Goal: Task Accomplishment & Management: Complete application form

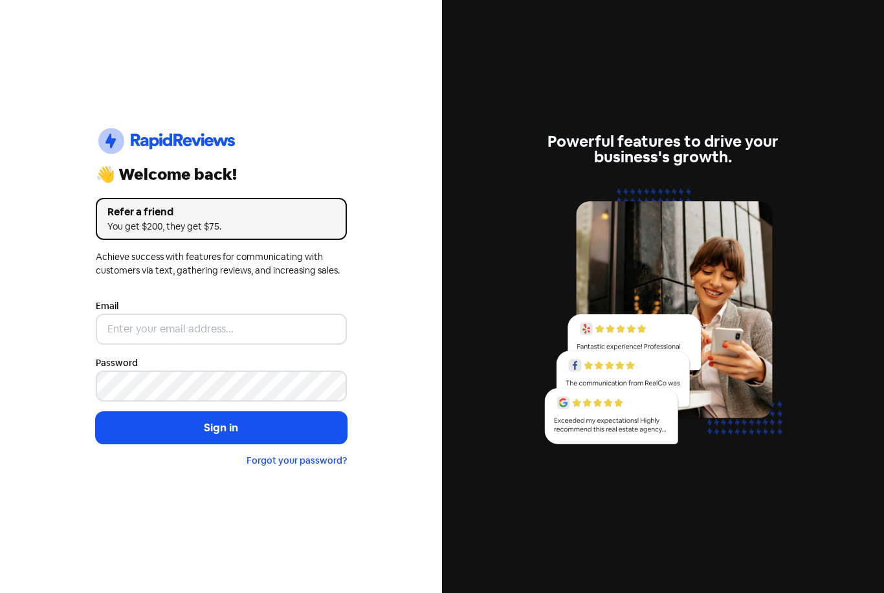
scroll to position [169, 0]
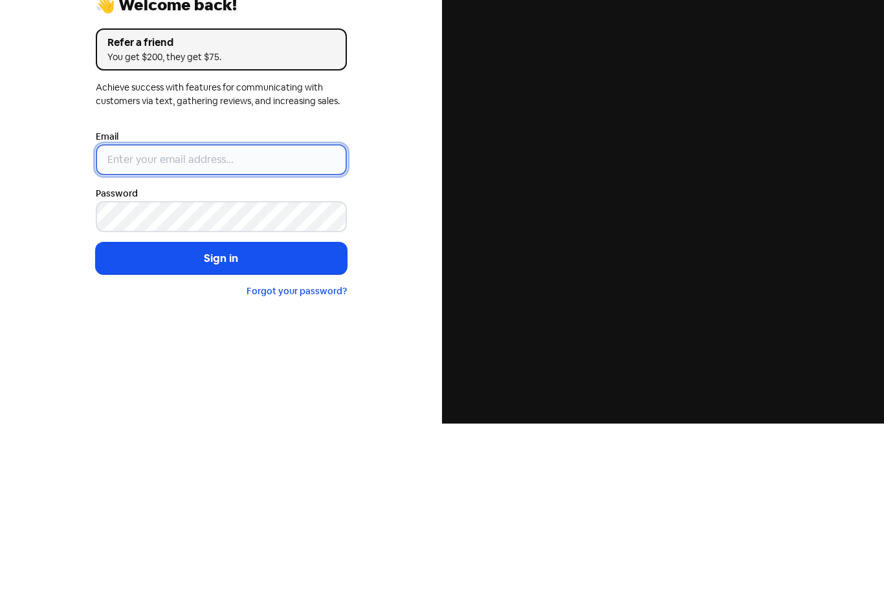
type input "[PERSON_NAME][EMAIL_ADDRESS][DOMAIN_NAME][PERSON_NAME]"
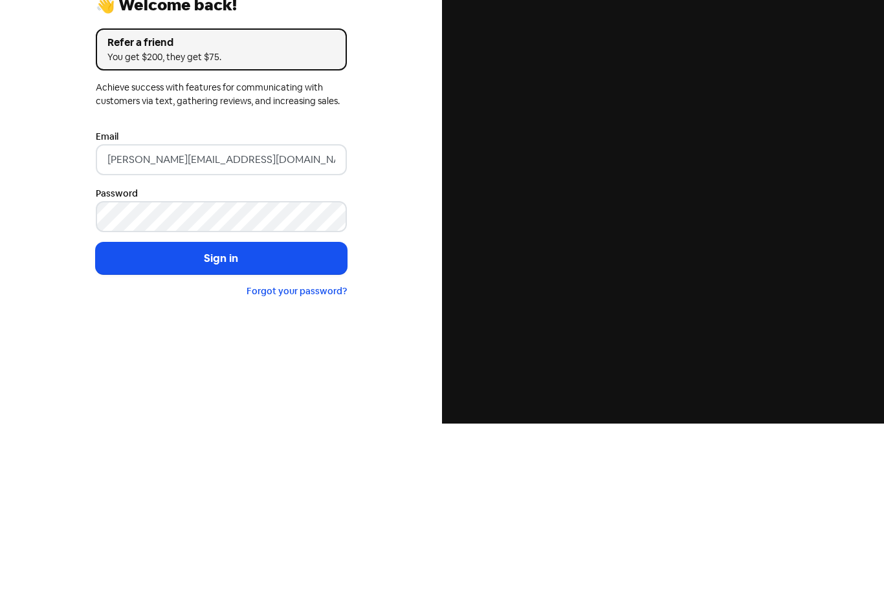
click at [221, 412] on button "Sign in" at bounding box center [221, 428] width 251 height 32
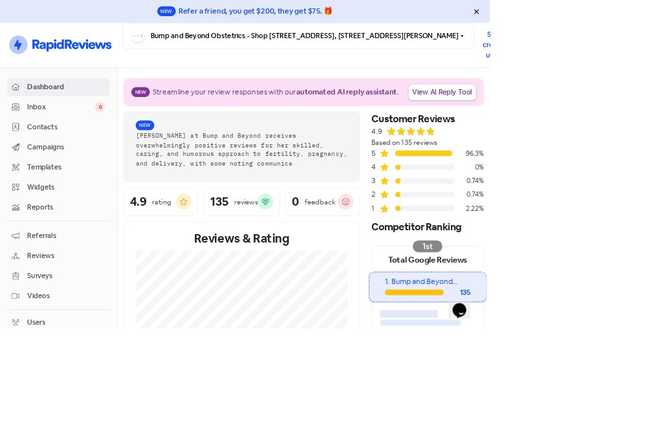
click at [66, 169] on span "Contacts" at bounding box center [87, 169] width 103 height 14
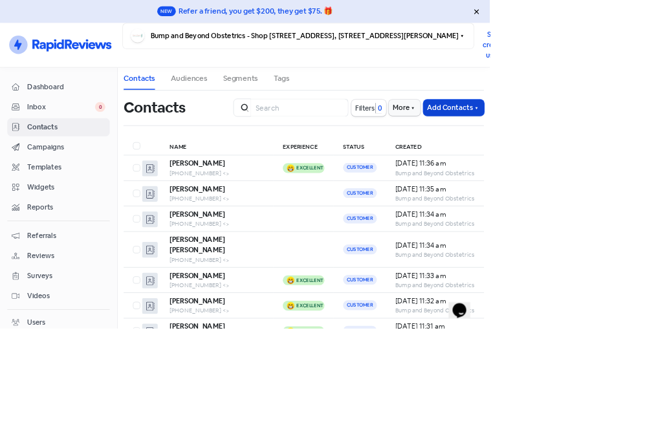
click at [618, 144] on button "Add Contacts" at bounding box center [599, 142] width 80 height 21
click at [567, 174] on button "Add a contact" at bounding box center [569, 170] width 140 height 25
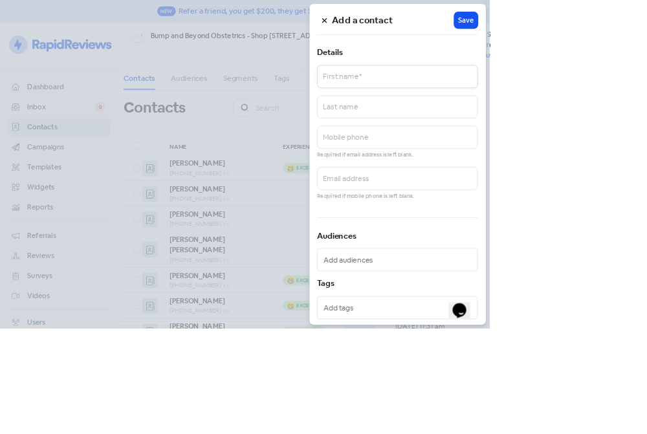
click at [631, 100] on input "text" at bounding box center [525, 101] width 212 height 30
type input "Jacqui"
type input "Uhrig"
click at [631, 190] on input "text" at bounding box center [525, 181] width 212 height 30
type input "0404495928"
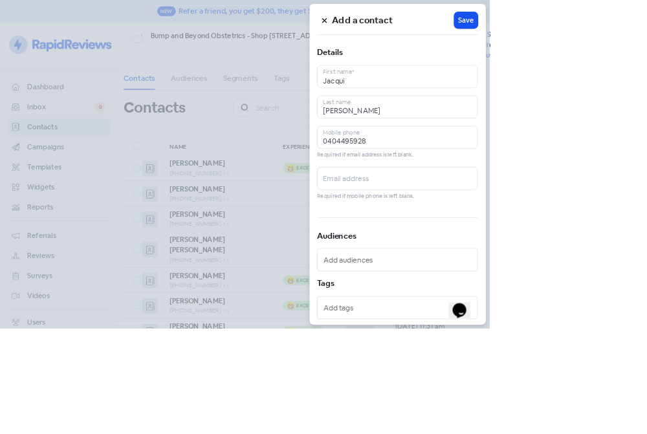
click at [626, 343] on input "text" at bounding box center [527, 343] width 199 height 19
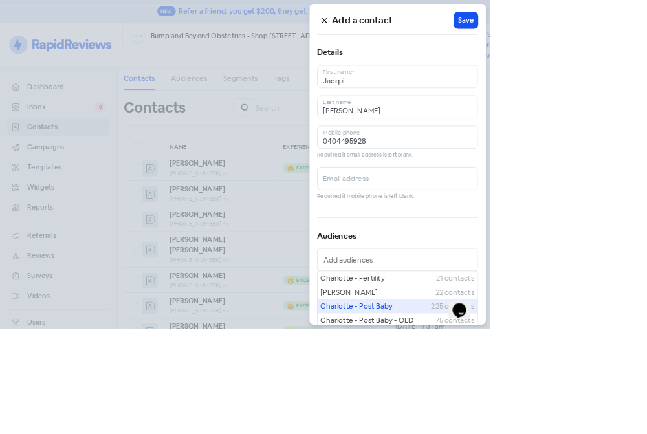
click at [570, 399] on span "Charlotte - Post Baby" at bounding box center [497, 404] width 146 height 15
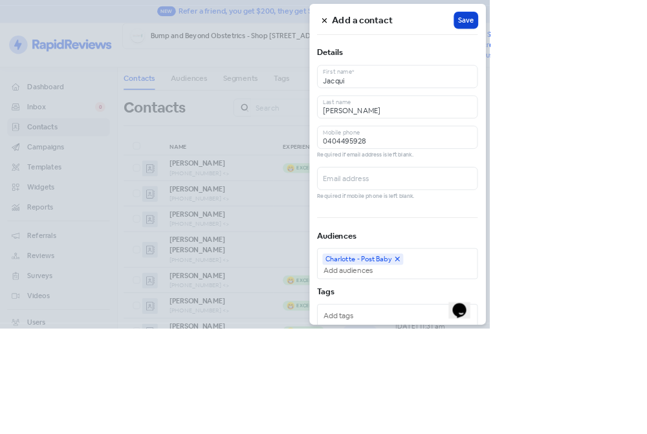
click at [626, 28] on span "Save" at bounding box center [615, 27] width 21 height 14
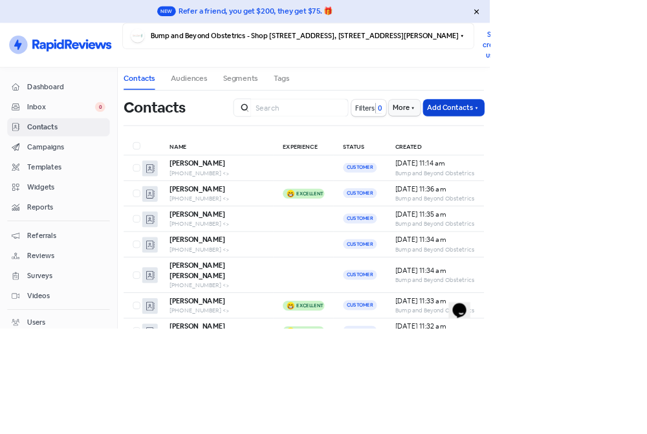
click at [631, 145] on icon "button" at bounding box center [629, 143] width 10 height 10
click at [583, 172] on button "Add a contact" at bounding box center [569, 170] width 140 height 25
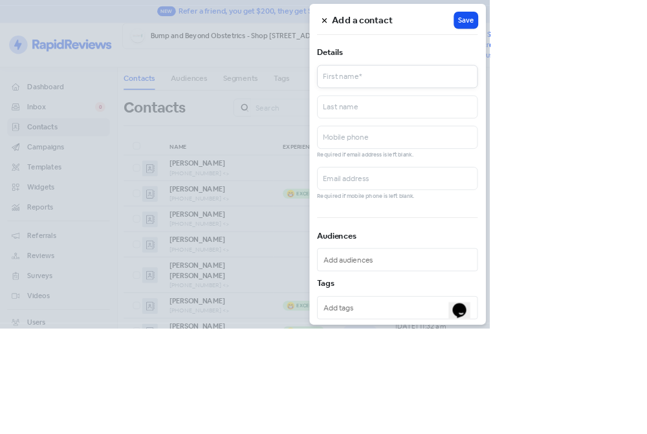
click at [631, 100] on input "text" at bounding box center [525, 101] width 212 height 30
type input "Zara"
click at [631, 140] on input "text" at bounding box center [525, 141] width 212 height 30
type input "Kehl"
click at [631, 180] on input "text" at bounding box center [525, 181] width 212 height 30
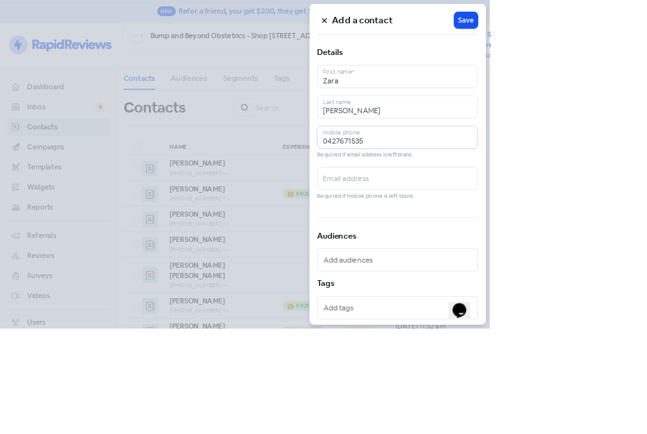
type input "0427671535"
click at [626, 336] on input "text" at bounding box center [527, 343] width 199 height 19
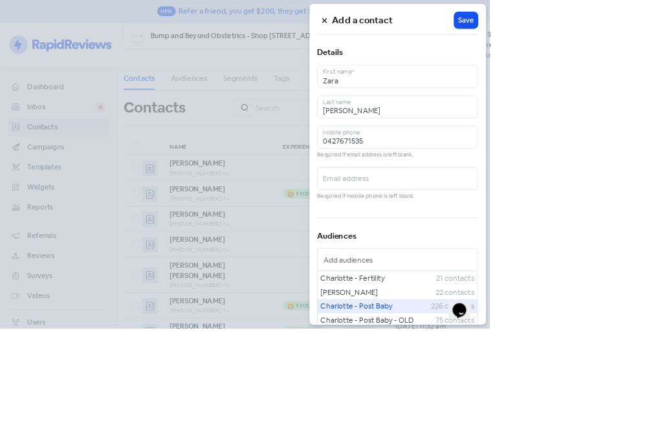
click at [569, 401] on span "Charlotte - Post Baby" at bounding box center [497, 404] width 146 height 15
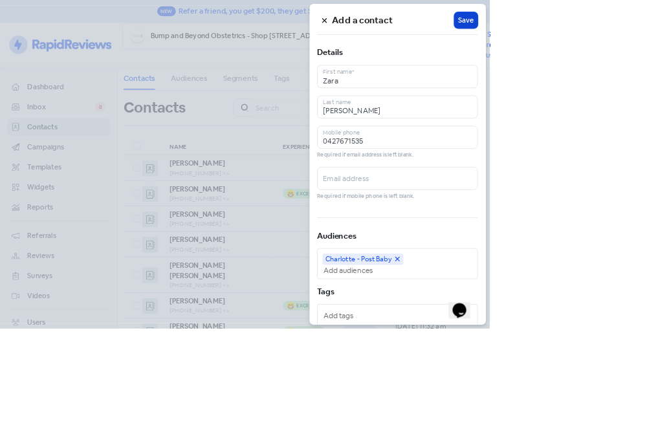
click at [626, 27] on span "Save" at bounding box center [615, 27] width 21 height 14
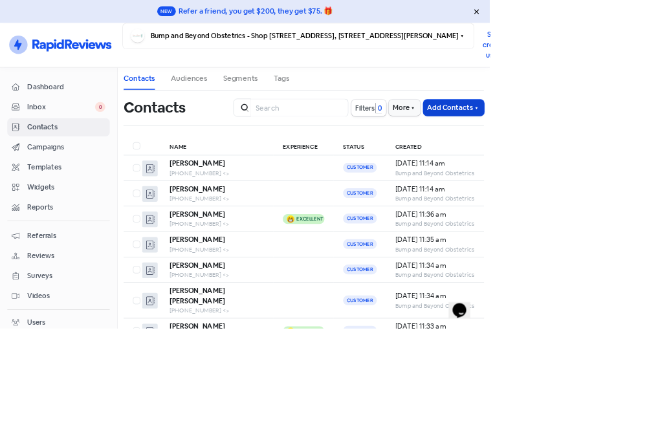
click at [626, 147] on icon "button" at bounding box center [629, 143] width 10 height 10
click at [559, 173] on button "Add a contact" at bounding box center [569, 170] width 140 height 25
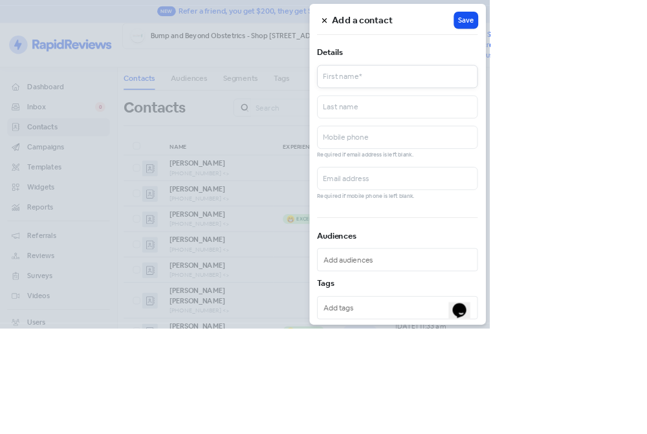
click at [631, 109] on input "text" at bounding box center [525, 101] width 212 height 30
type input "Meghan"
click at [631, 146] on input "text" at bounding box center [525, 141] width 212 height 30
type input "Gillespie"
click at [631, 180] on input "text" at bounding box center [525, 181] width 212 height 30
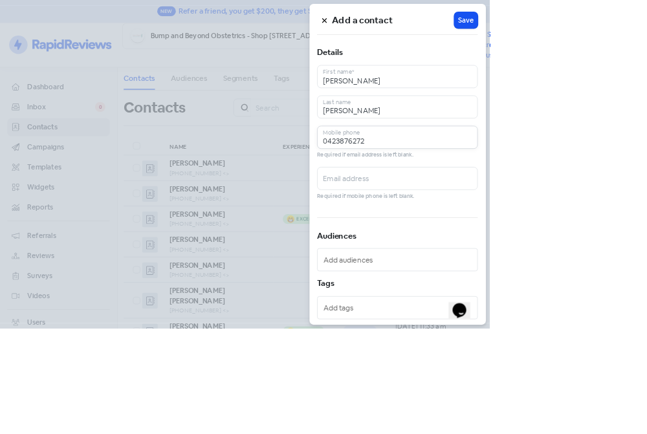
type input "0423876272"
click at [626, 342] on input "text" at bounding box center [527, 343] width 199 height 19
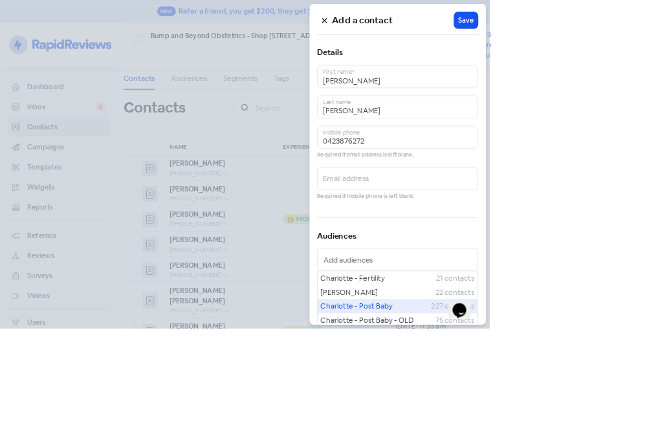
click at [570, 398] on span "Charlotte - Post Baby" at bounding box center [497, 404] width 146 height 15
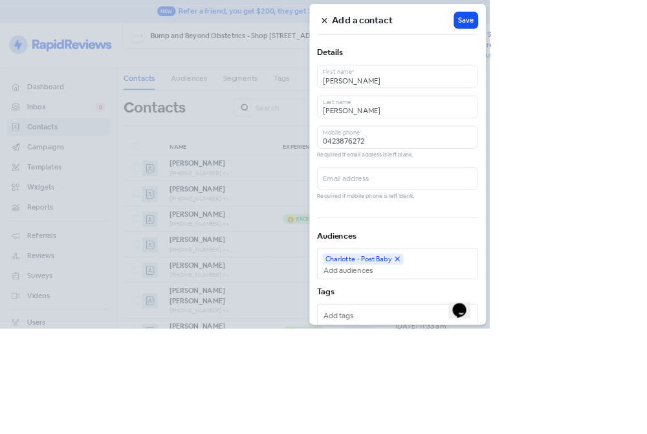
scroll to position [41, 0]
click at [626, 29] on span "Save" at bounding box center [615, 27] width 21 height 14
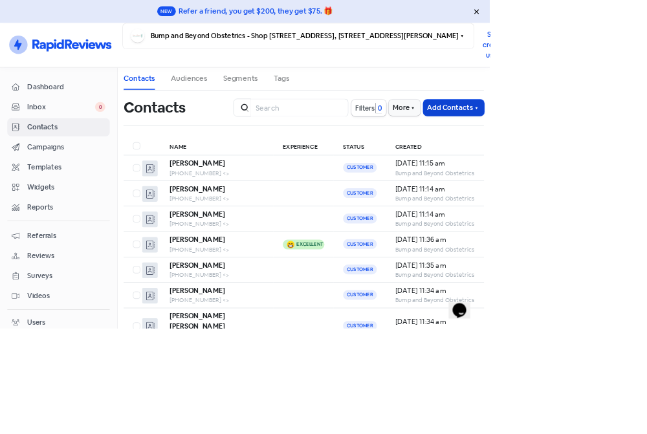
click at [631, 138] on icon "button" at bounding box center [629, 143] width 10 height 10
click at [565, 158] on button "Add a contact" at bounding box center [569, 170] width 140 height 25
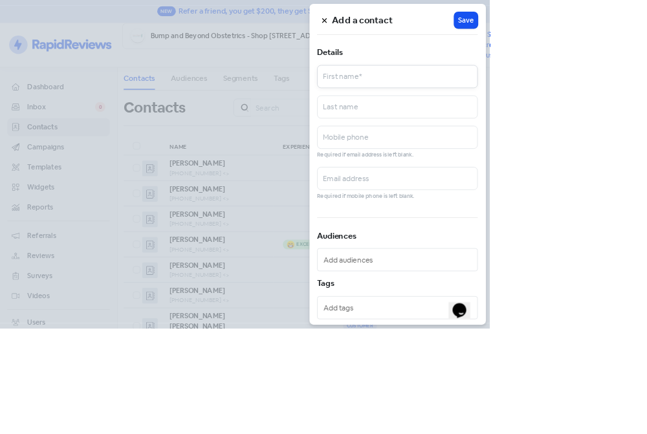
click at [631, 94] on input "text" at bounding box center [525, 101] width 212 height 30
type input "Alexandra"
click at [631, 129] on input "text" at bounding box center [525, 141] width 212 height 30
type input "Zychowski"
click at [631, 179] on input "text" at bounding box center [525, 181] width 212 height 30
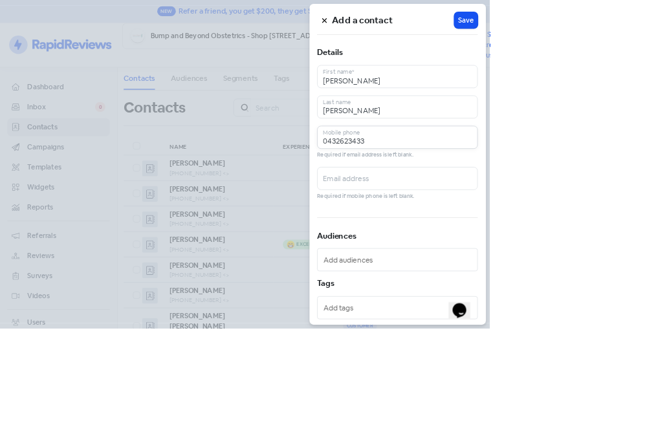
type input "0432623433"
click at [626, 352] on input "text" at bounding box center [527, 343] width 199 height 19
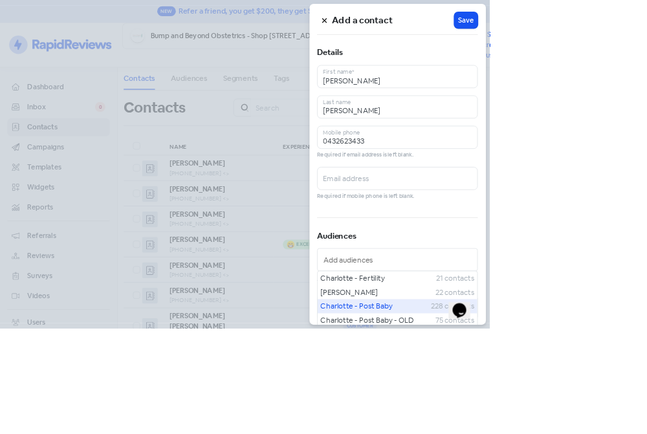
click at [569, 400] on span "Charlotte - Post Baby" at bounding box center [497, 404] width 146 height 15
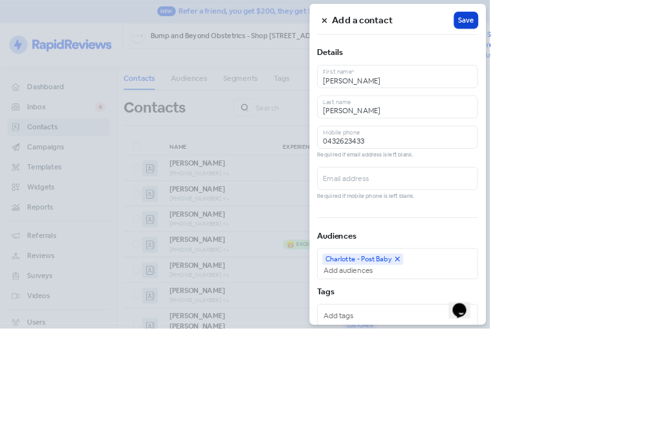
click at [626, 29] on span "Save" at bounding box center [615, 27] width 21 height 14
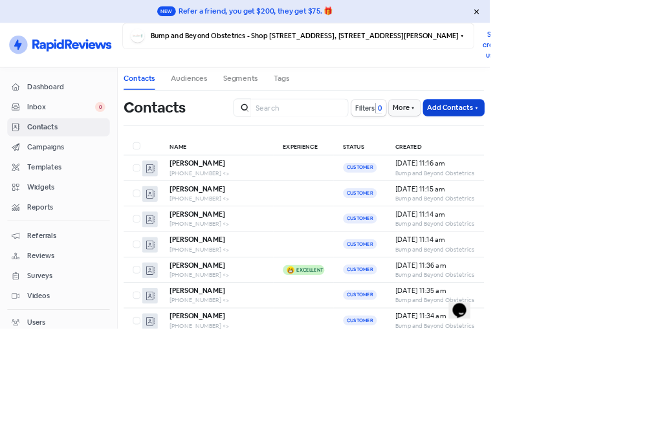
click at [629, 142] on icon "button" at bounding box center [628, 143] width 3 height 3
click at [570, 158] on button "Add a contact" at bounding box center [569, 170] width 140 height 25
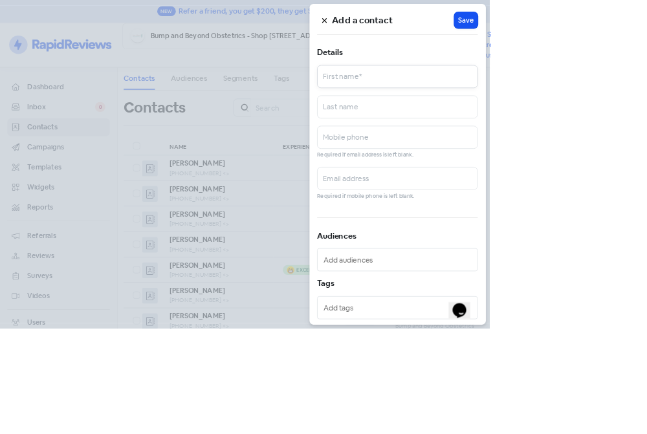
click at [631, 96] on input "text" at bounding box center [525, 101] width 212 height 30
type input "Stephanie"
click at [631, 153] on input "text" at bounding box center [525, 141] width 212 height 30
type input "w"
type input "Wieden"
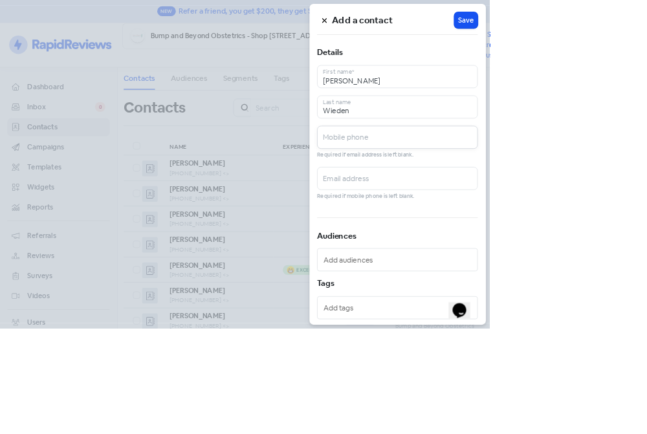
click at [631, 181] on input "text" at bounding box center [525, 181] width 212 height 30
type input "0431603502"
click at [626, 334] on input "text" at bounding box center [527, 343] width 199 height 19
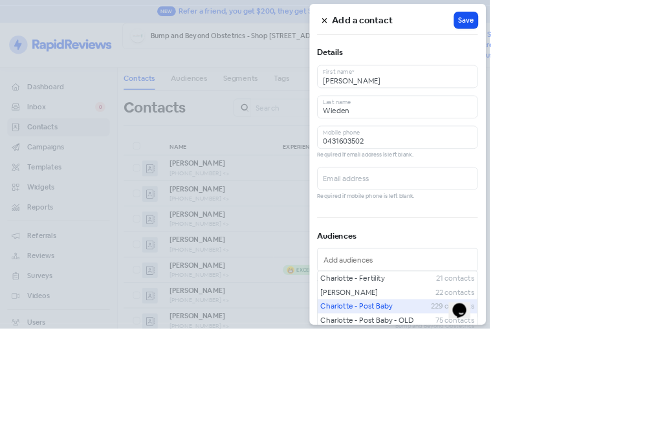
click at [569, 404] on span "Charlotte - Post Baby" at bounding box center [497, 404] width 146 height 15
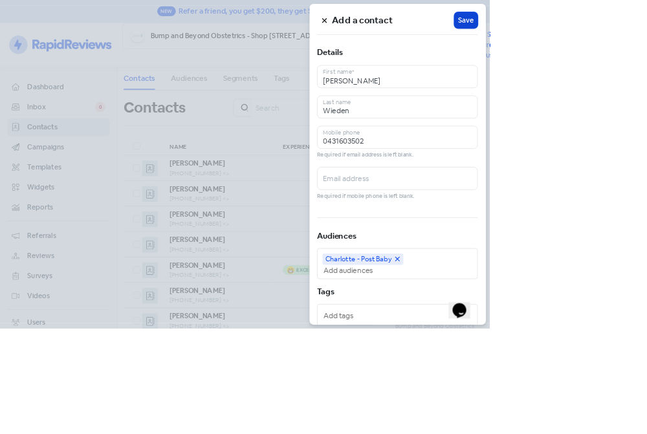
click at [626, 30] on span "Save" at bounding box center [615, 27] width 21 height 14
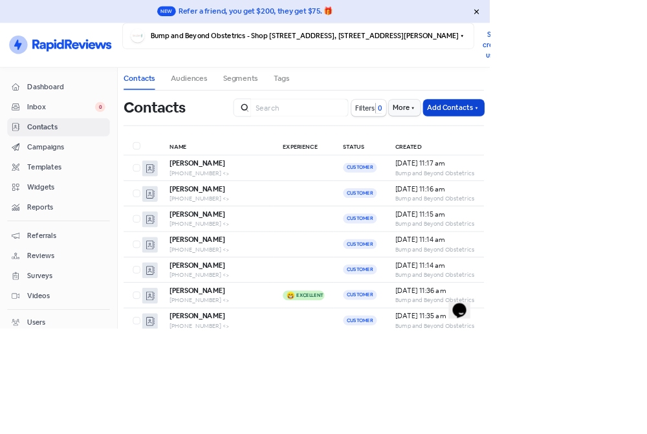
click at [634, 132] on button "Add Contacts" at bounding box center [599, 142] width 80 height 21
click at [574, 158] on button "Add a contact" at bounding box center [569, 170] width 140 height 25
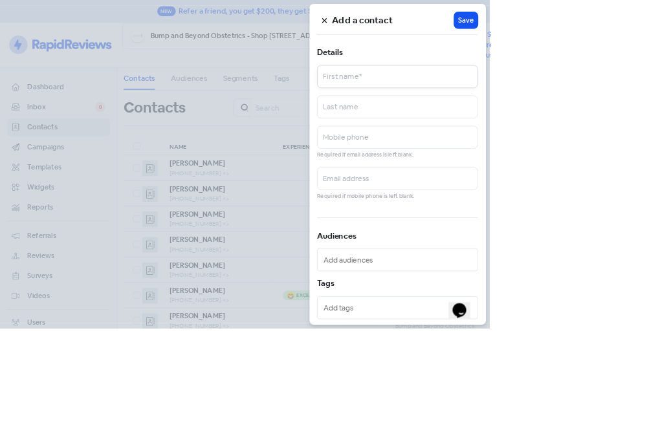
click at [631, 100] on input "text" at bounding box center [525, 101] width 212 height 30
type input "Samantha"
type input "Roberts"
click at [631, 180] on input "text" at bounding box center [525, 181] width 212 height 30
type input "0422074481"
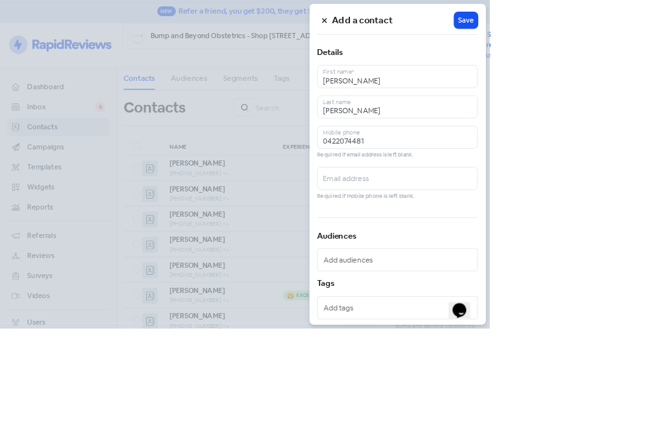
click at [626, 342] on input "text" at bounding box center [527, 343] width 199 height 19
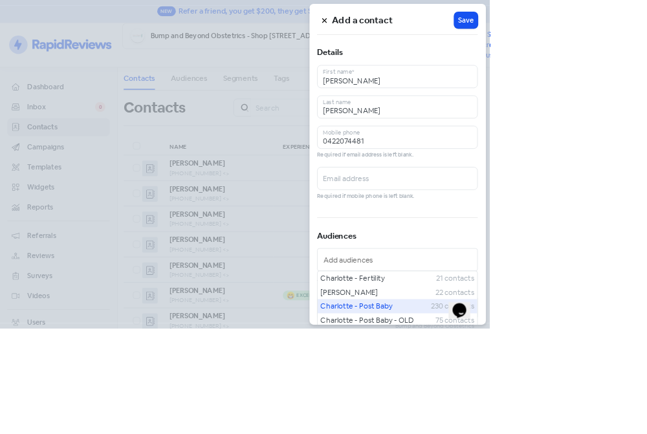
click at [569, 398] on span "Charlotte - Post Baby" at bounding box center [497, 404] width 146 height 15
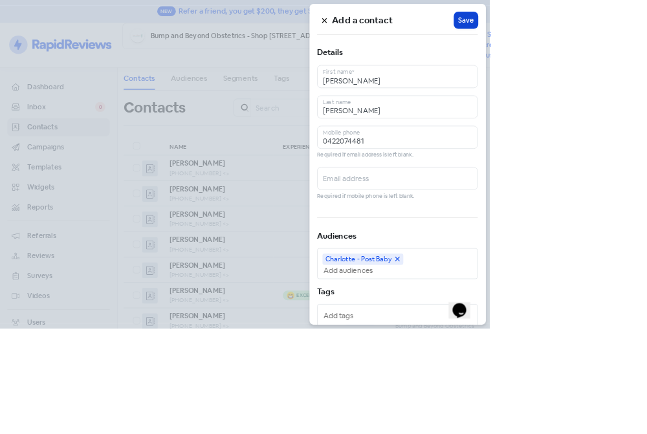
click at [626, 28] on span "Save" at bounding box center [615, 27] width 21 height 14
